Goal: Task Accomplishment & Management: Manage account settings

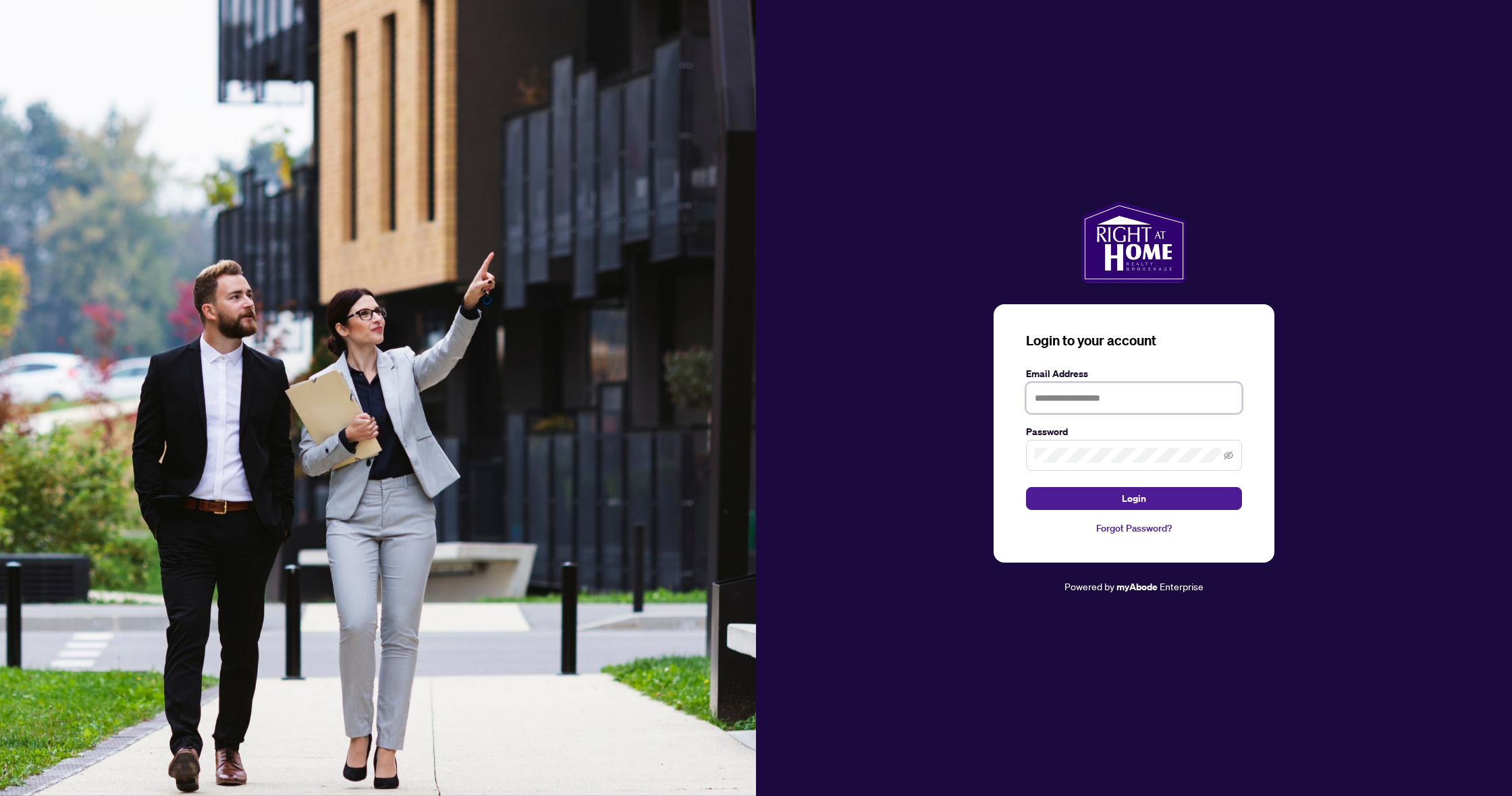
type input "**********"
click at [1134, 499] on button "Login" at bounding box center [1134, 499] width 216 height 23
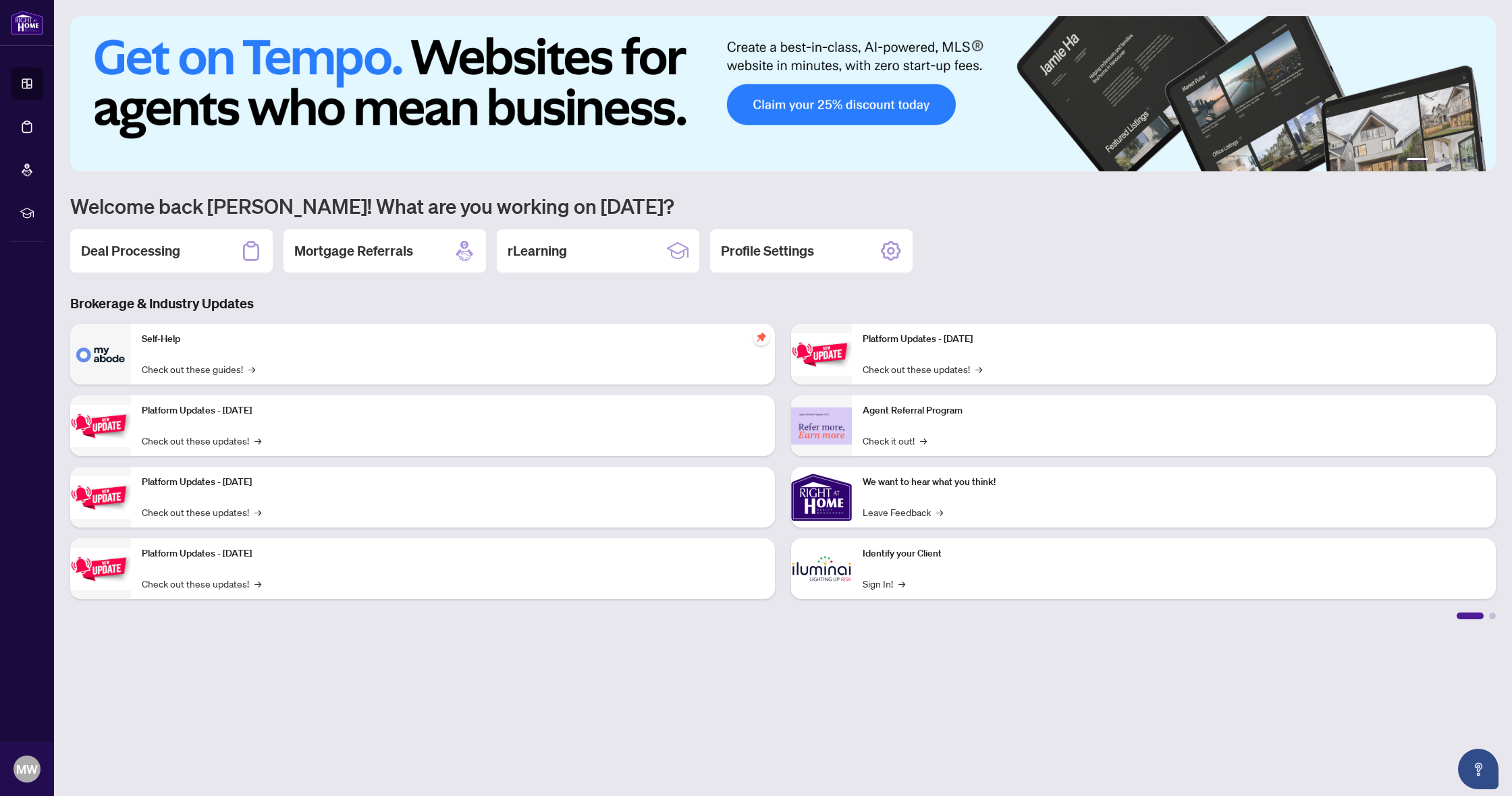
click at [112, 220] on div "1 2 3 4 5 6 Welcome back [PERSON_NAME]! What are you working on [DATE]? Deal Pr…" at bounding box center [783, 317] width 1426 height 603
drag, startPoint x: 116, startPoint y: 245, endPoint x: 131, endPoint y: 310, distance: 66.7
click at [116, 245] on h2 "Deal Processing" at bounding box center [130, 250] width 99 height 19
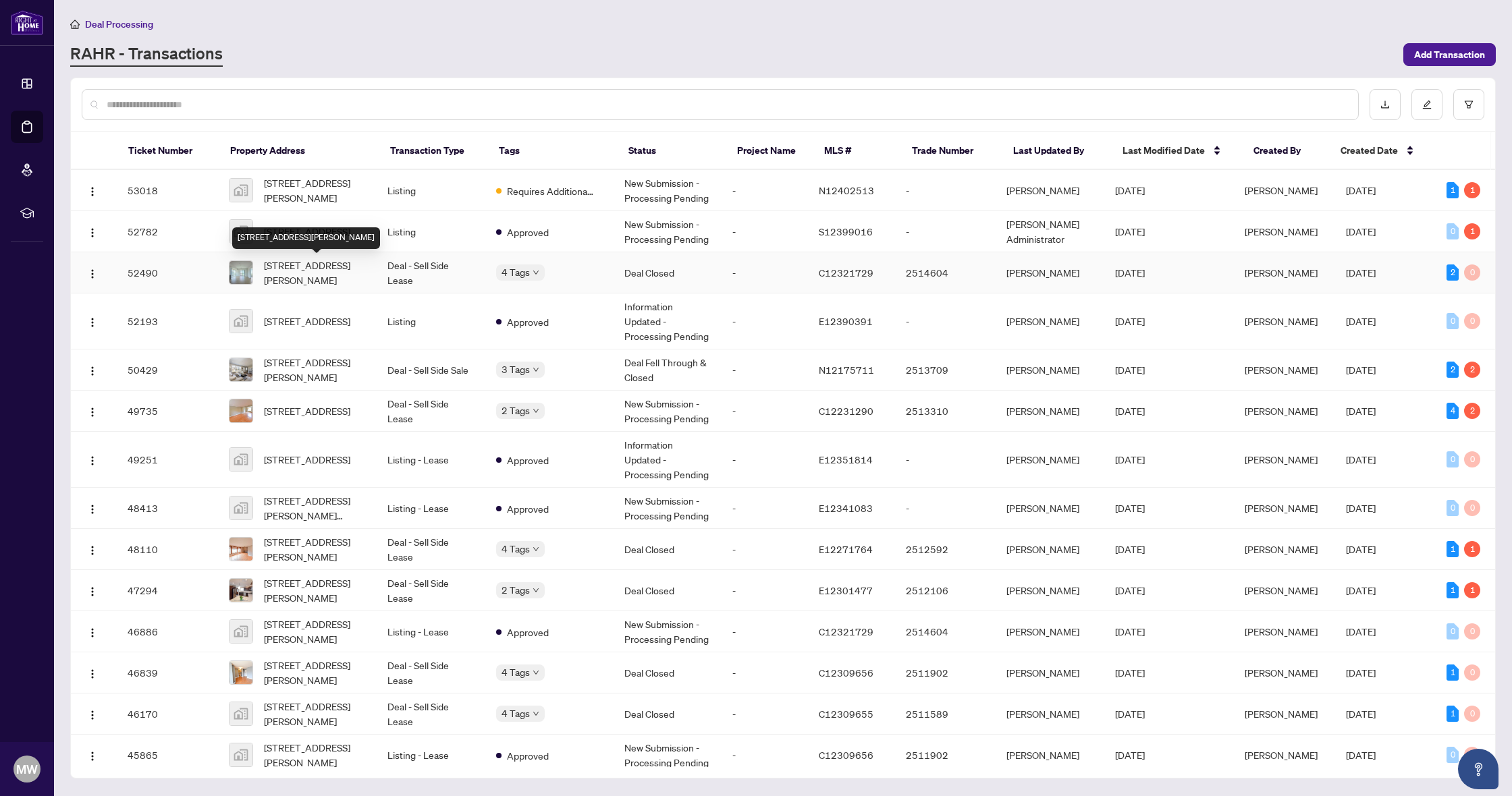
click at [319, 274] on span "[STREET_ADDRESS][PERSON_NAME]" at bounding box center [315, 273] width 102 height 30
click at [319, 274] on main "Deal Processing [PERSON_NAME] - Transactions Add Transaction Ticket Number Prop…" at bounding box center [783, 398] width 1458 height 796
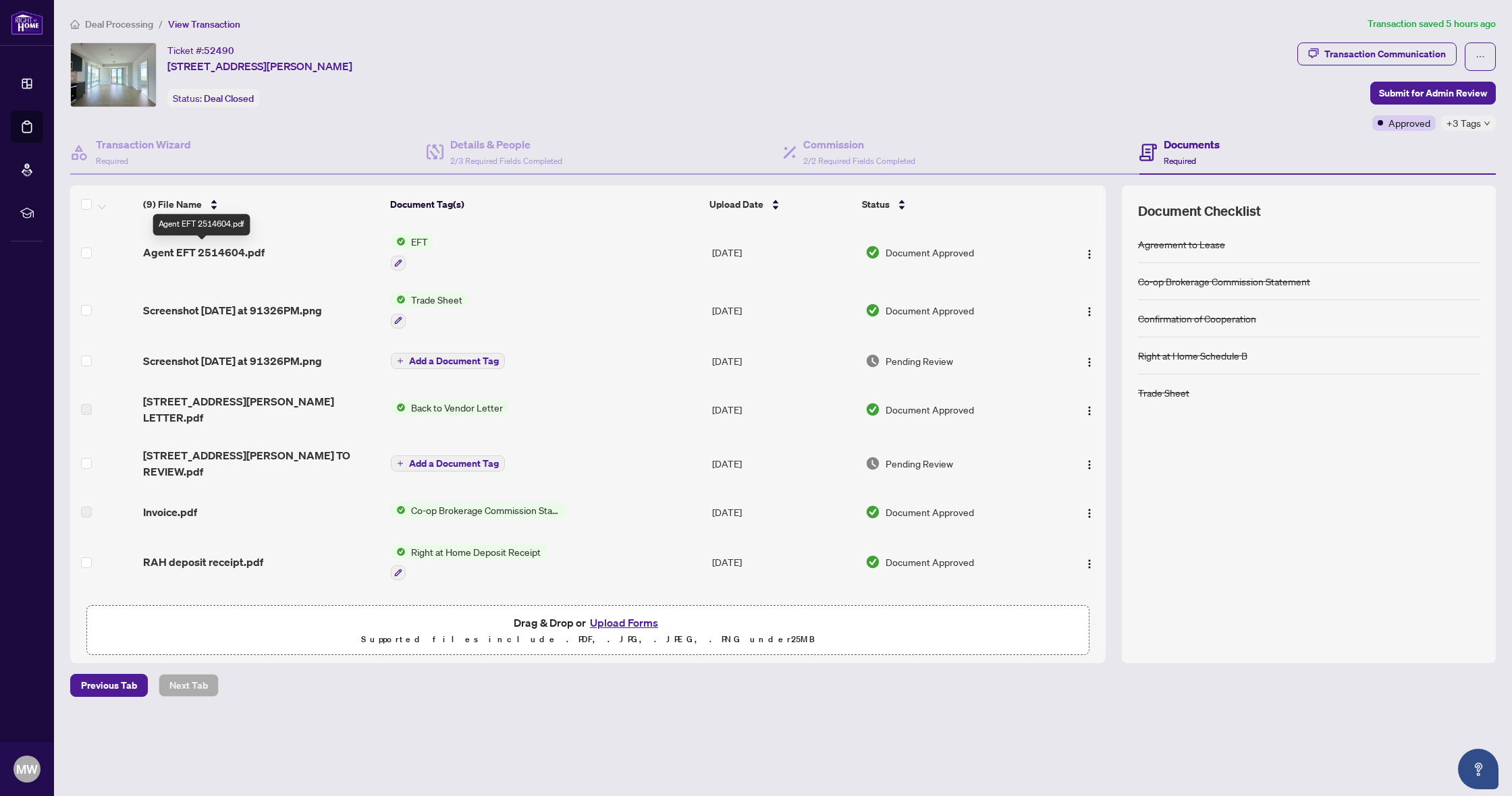
click at [219, 255] on span "Agent EFT 2514604.pdf" at bounding box center [204, 252] width 121 height 16
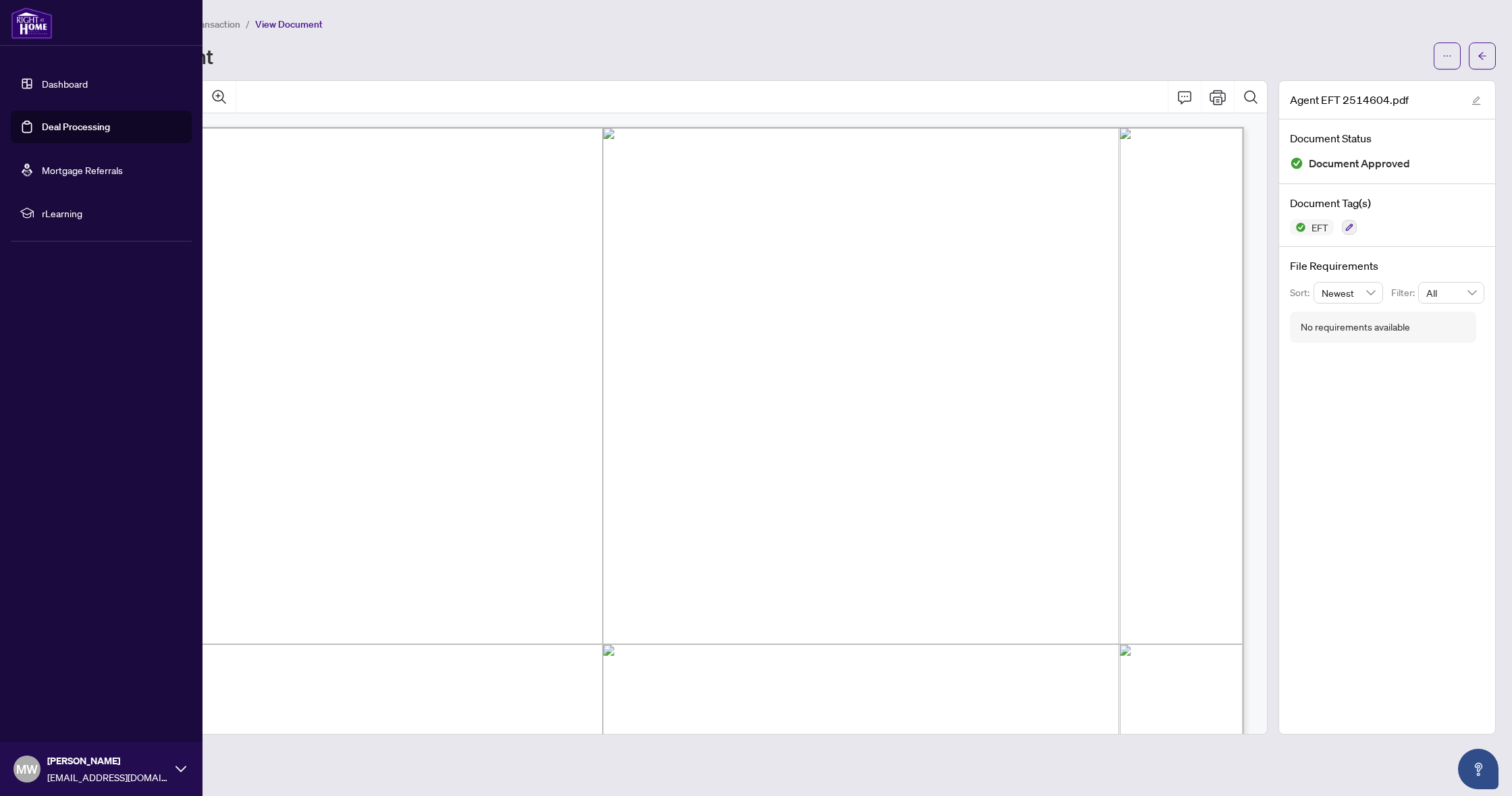
click at [42, 90] on link "Dashboard" at bounding box center [64, 83] width 46 height 12
